Goal: Task Accomplishment & Management: Manage account settings

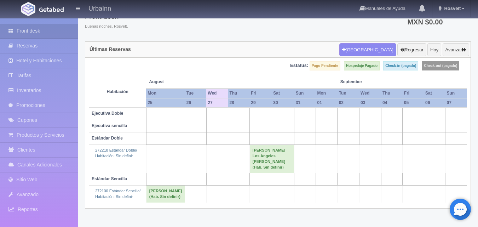
scroll to position [42, 0]
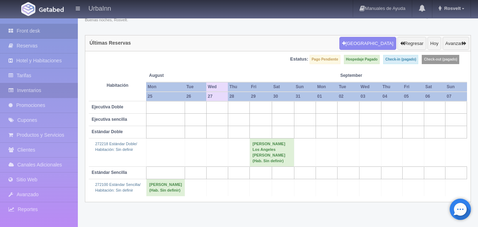
click at [57, 86] on link "Inventarios" at bounding box center [39, 90] width 78 height 14
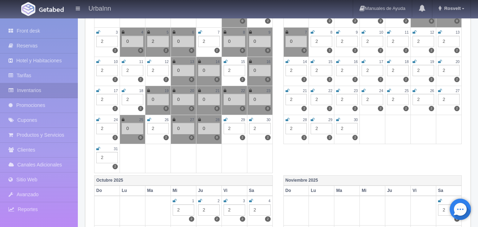
scroll to position [141, 0]
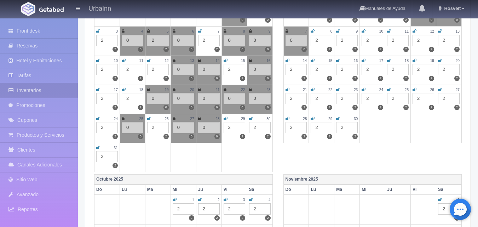
click at [149, 119] on icon at bounding box center [149, 118] width 4 height 4
click at [161, 127] on div "2" at bounding box center [158, 127] width 22 height 11
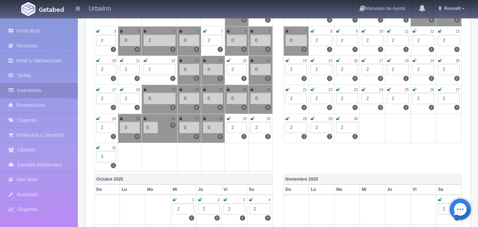
type input "0"
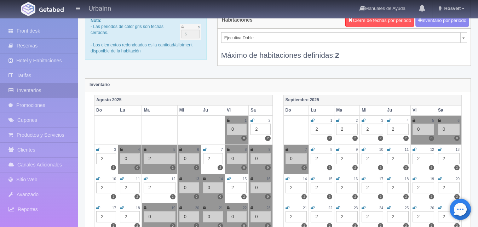
scroll to position [0, 0]
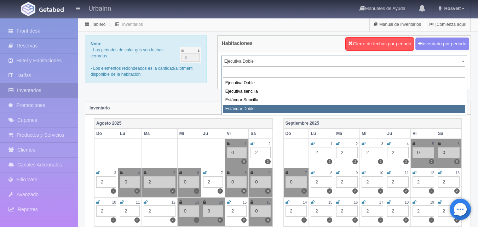
select select "1740"
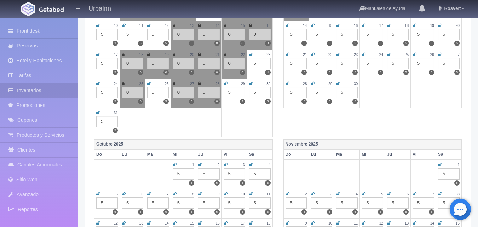
scroll to position [177, 0]
click at [149, 81] on icon at bounding box center [149, 83] width 4 height 4
click at [157, 94] on div "5" at bounding box center [158, 91] width 22 height 11
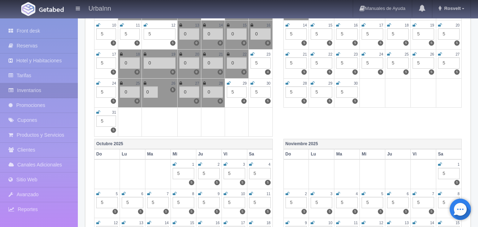
type input "0"
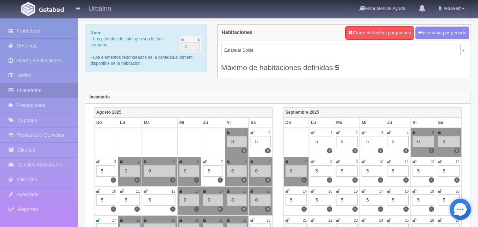
scroll to position [0, 0]
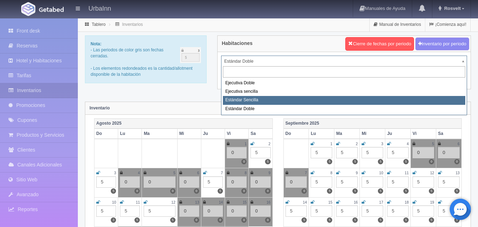
select select "1739"
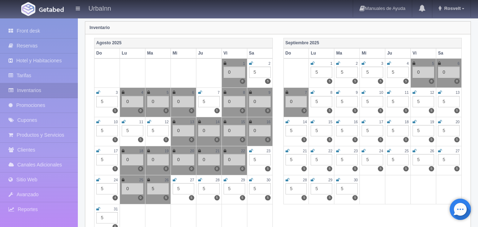
scroll to position [12, 0]
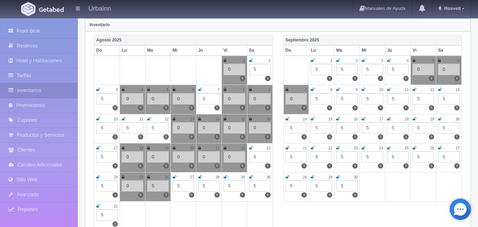
scroll to position [82, 0]
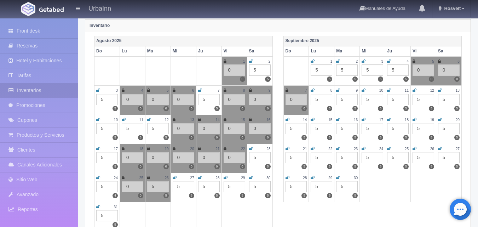
click at [158, 185] on div "5" at bounding box center [158, 186] width 22 height 11
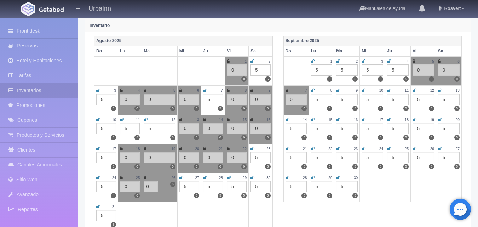
type input "0"
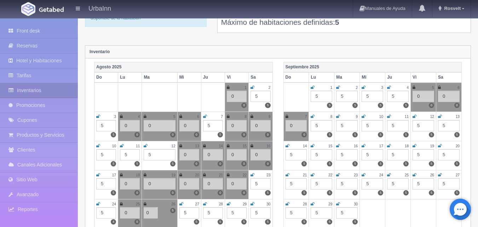
scroll to position [12, 0]
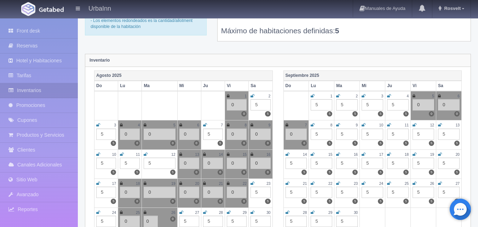
scroll to position [47, 0]
